Goal: Navigation & Orientation: Find specific page/section

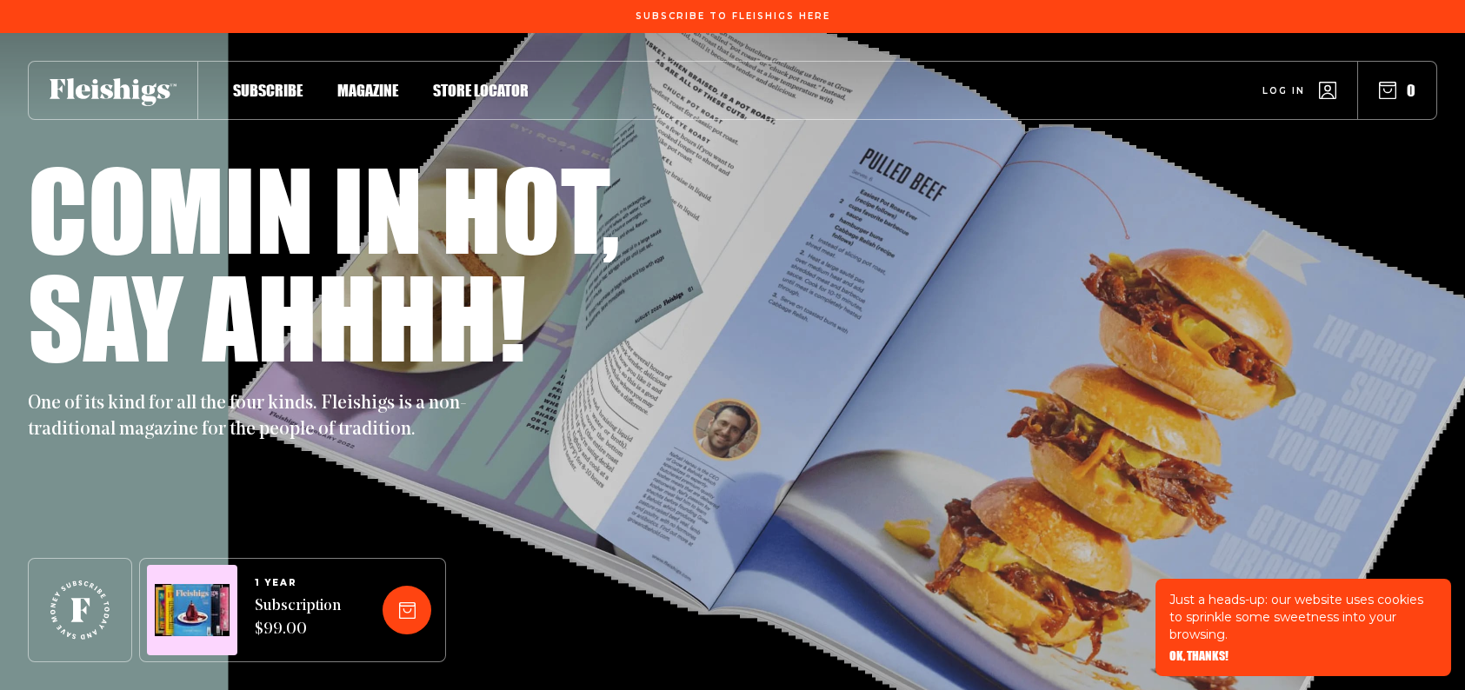
click at [380, 82] on span "Magazine" at bounding box center [367, 72] width 61 height 19
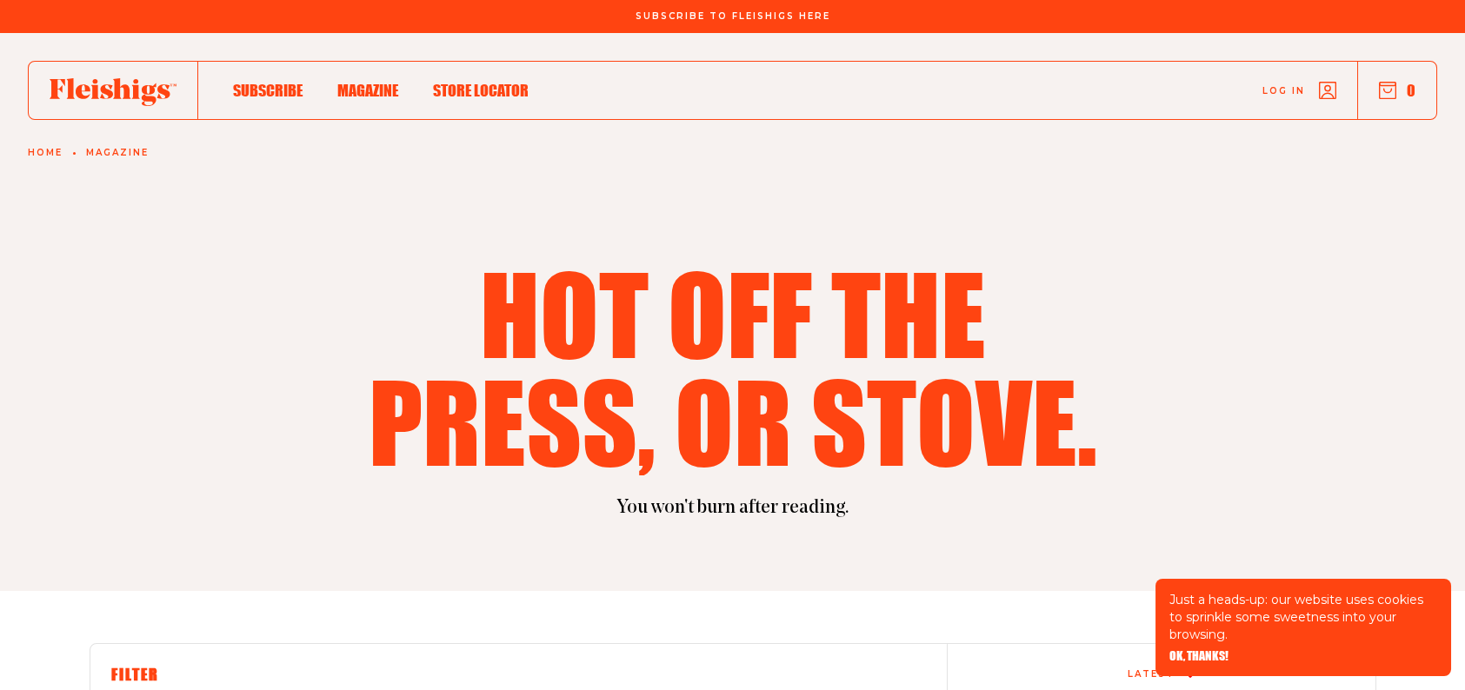
click at [475, 82] on span "Store locator" at bounding box center [481, 72] width 96 height 19
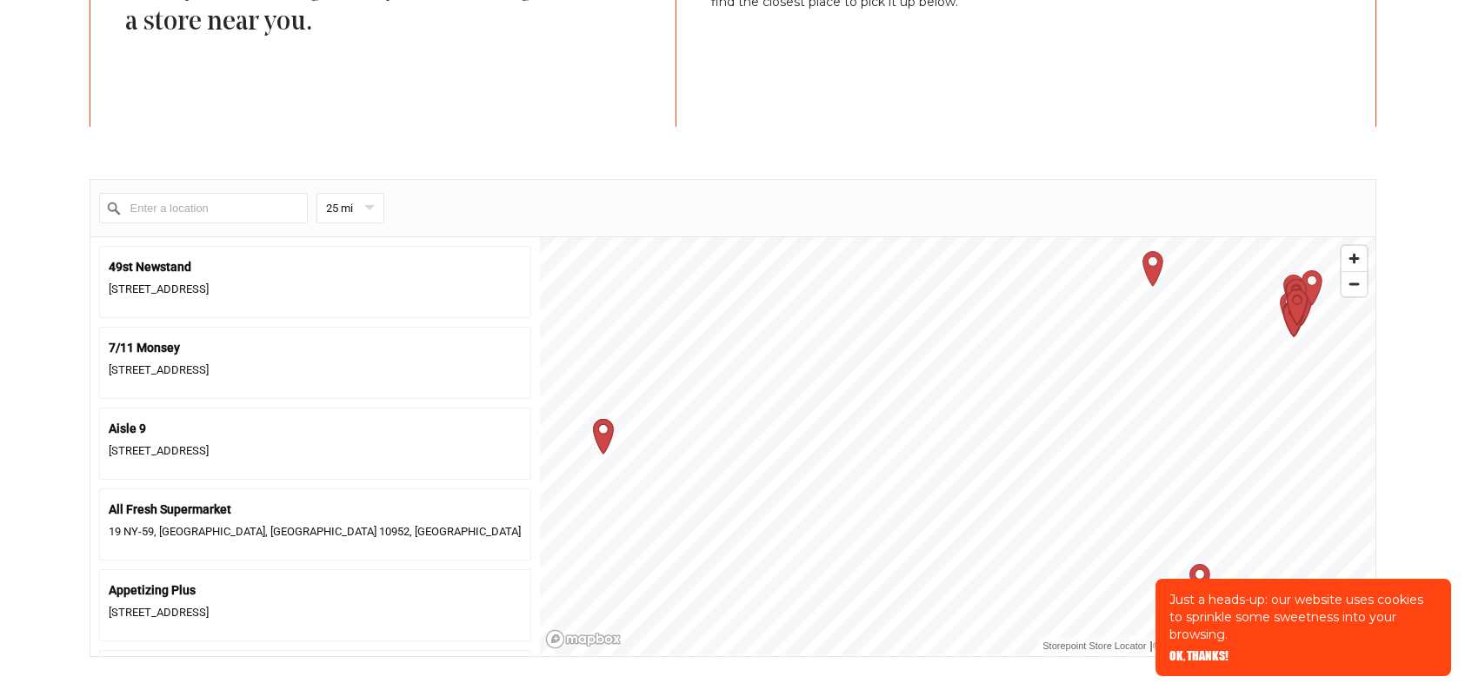
scroll to position [695, 0]
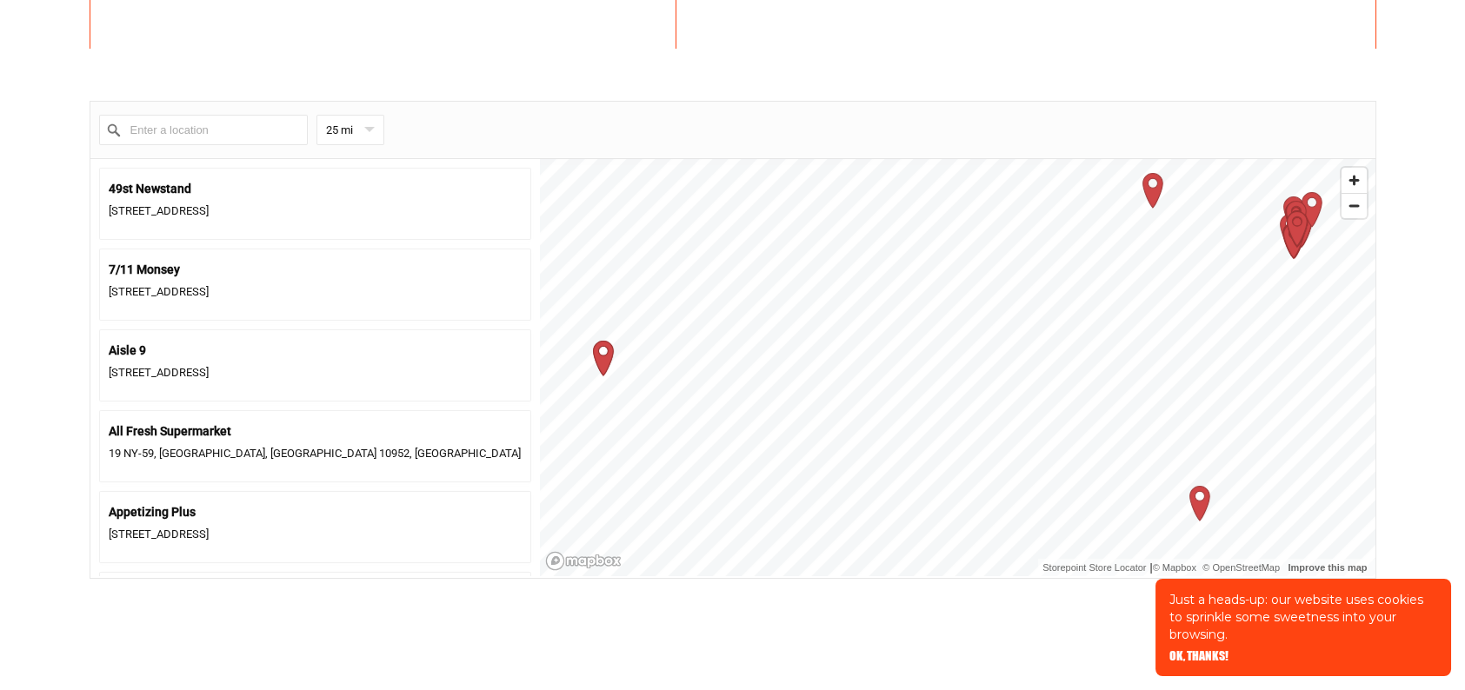
click at [247, 133] on input "Enter a location" at bounding box center [203, 130] width 209 height 30
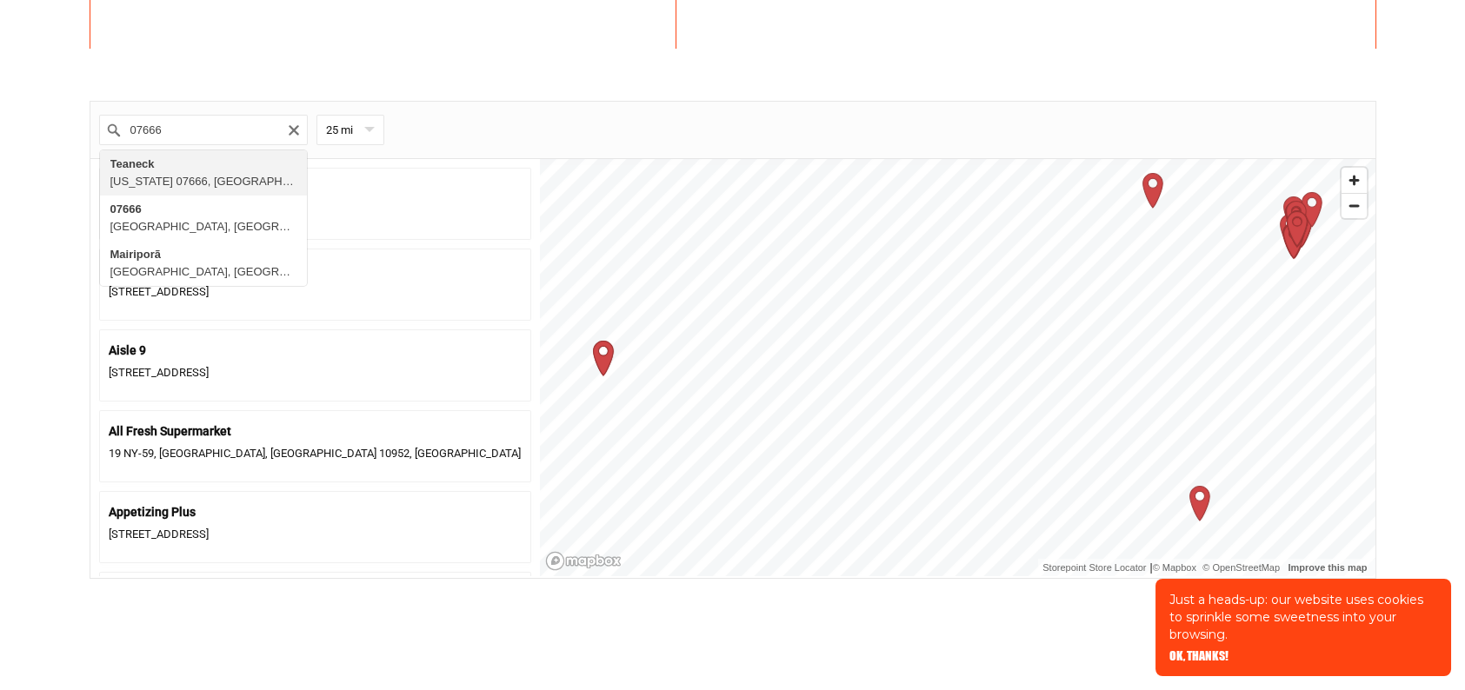
type input "Teaneck, [US_STATE][GEOGRAPHIC_DATA], [GEOGRAPHIC_DATA]"
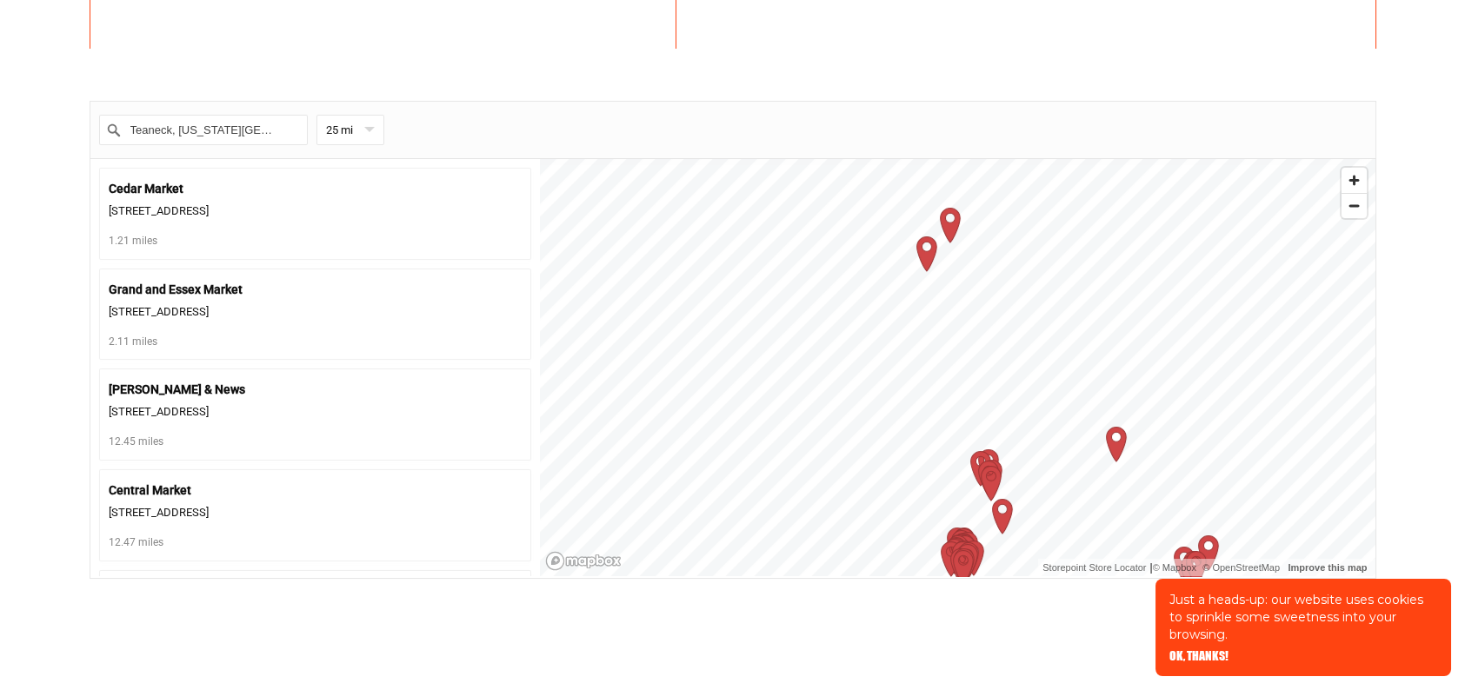
scroll to position [0, 0]
click at [375, 236] on div "1.21 miles" at bounding box center [315, 240] width 413 height 20
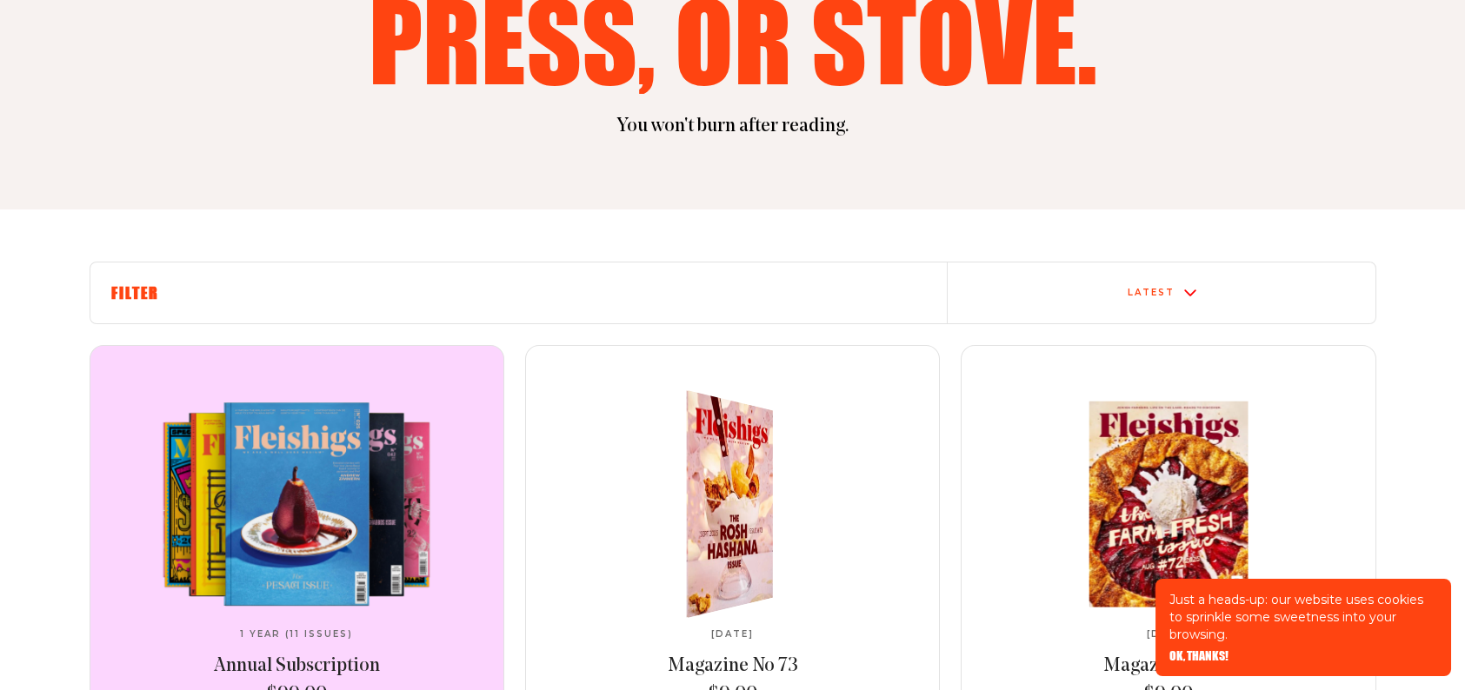
scroll to position [348, 0]
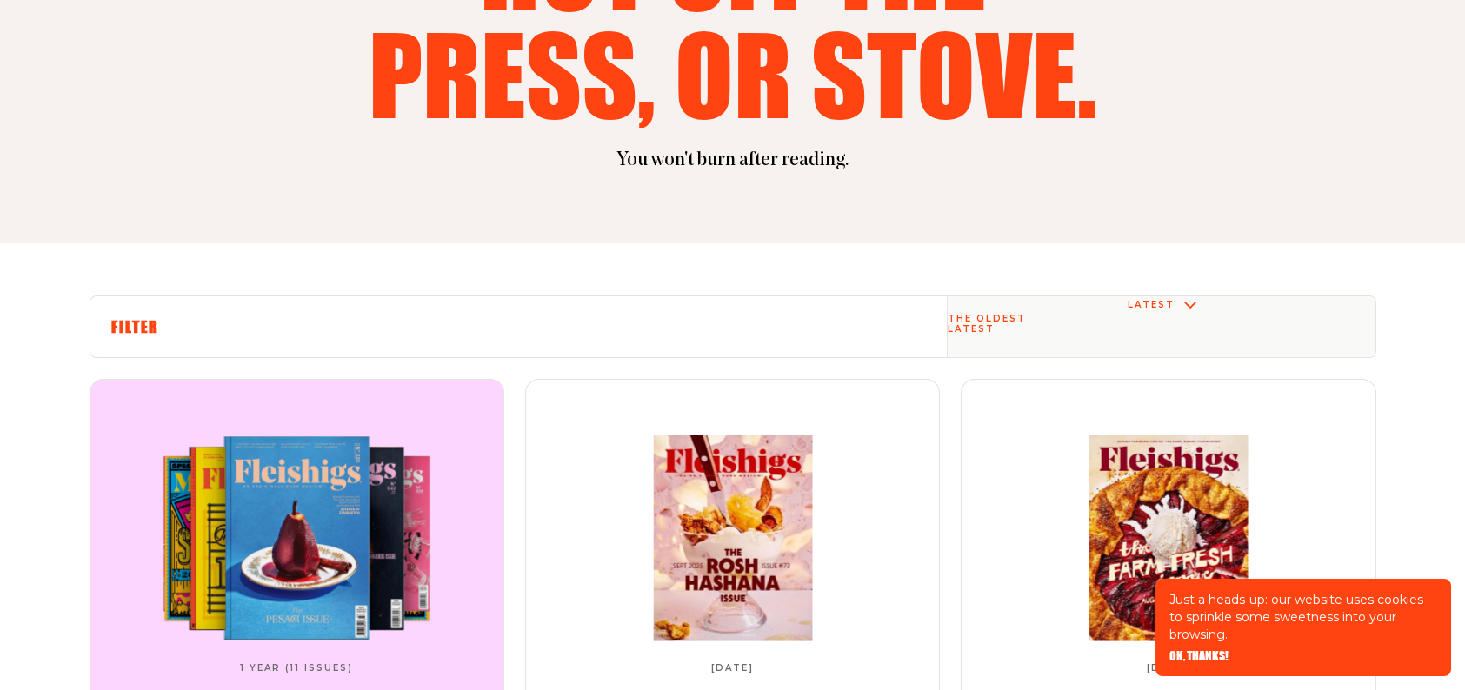
click at [1226, 314] on div "Latest" at bounding box center [1161, 304] width 428 height 17
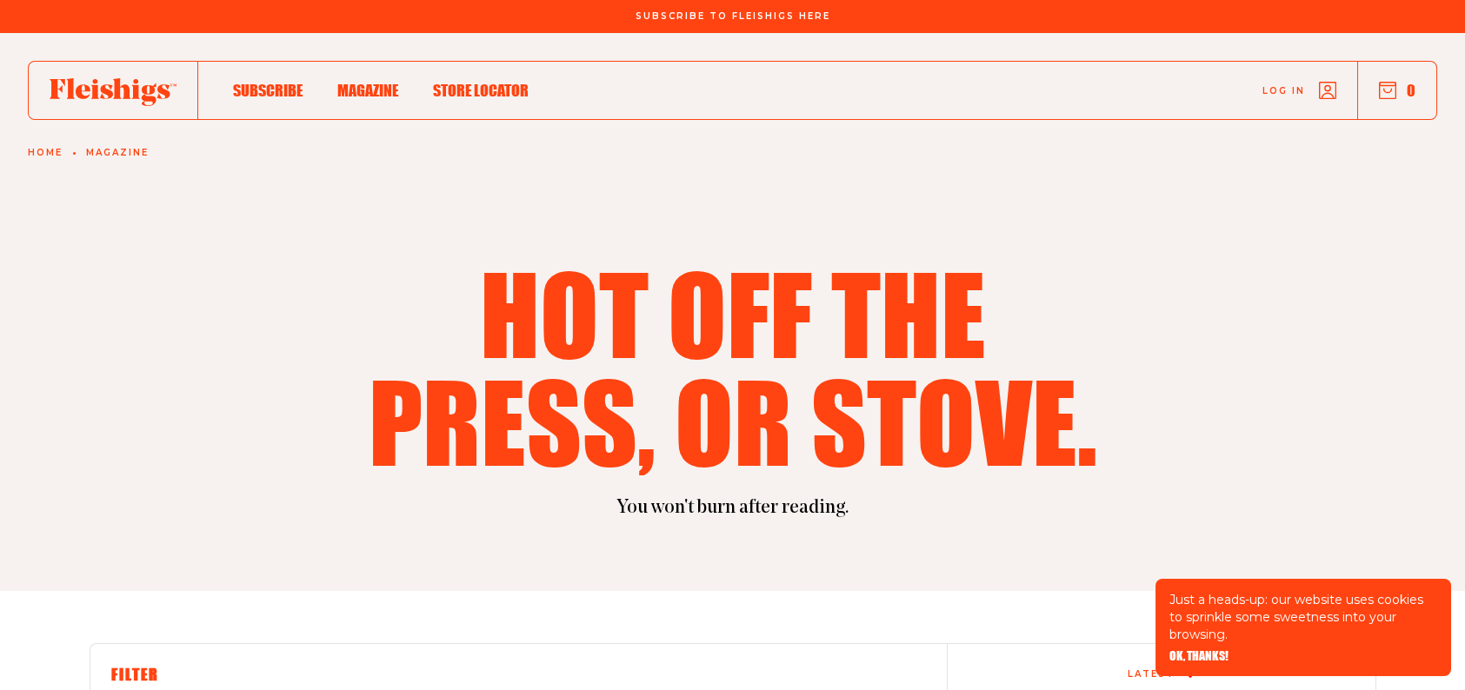
click at [40, 149] on link "Home" at bounding box center [45, 153] width 35 height 10
